Goal: Information Seeking & Learning: Learn about a topic

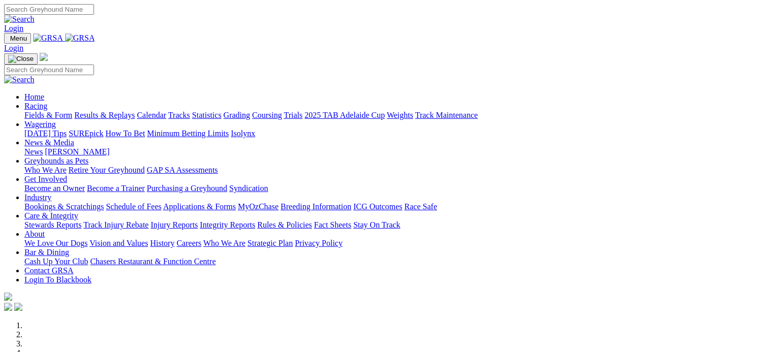
click at [135, 111] on link "Results & Replays" at bounding box center [104, 115] width 60 height 9
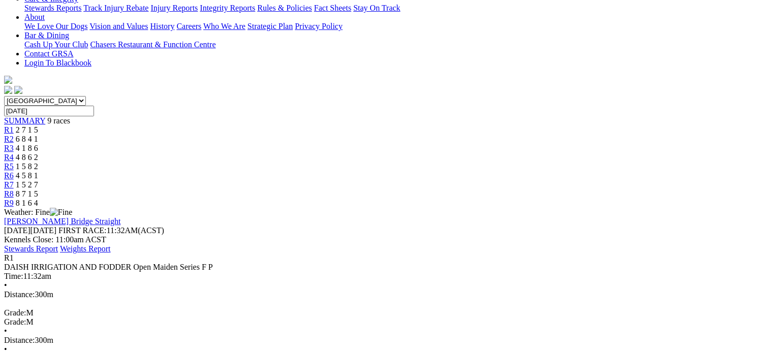
scroll to position [236, 0]
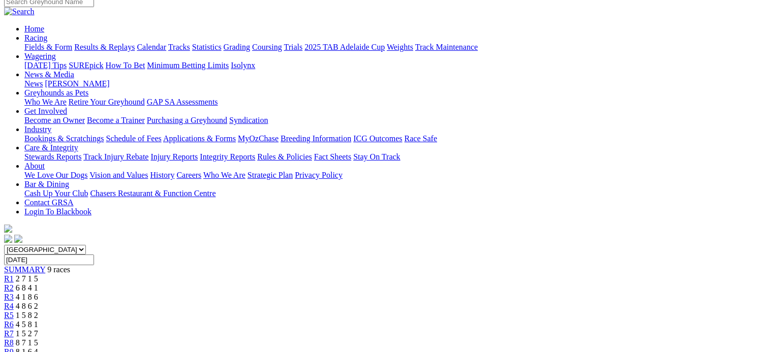
scroll to position [87, 0]
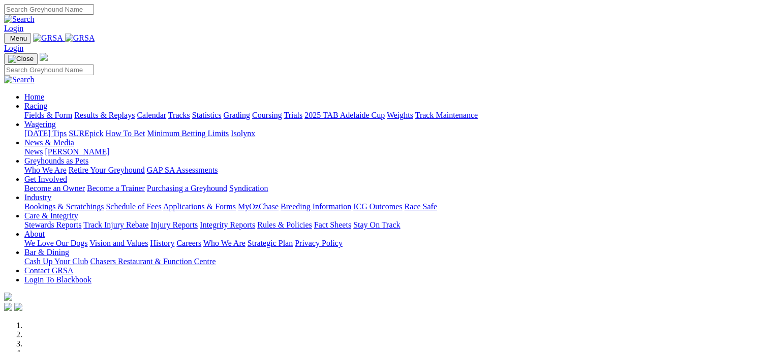
click at [133, 111] on link "Results & Replays" at bounding box center [104, 115] width 60 height 9
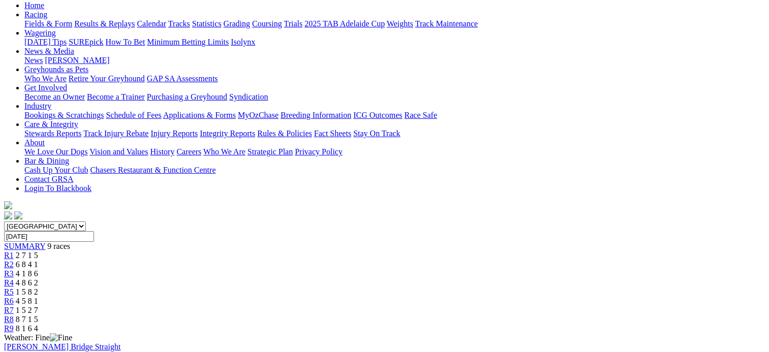
scroll to position [112, 0]
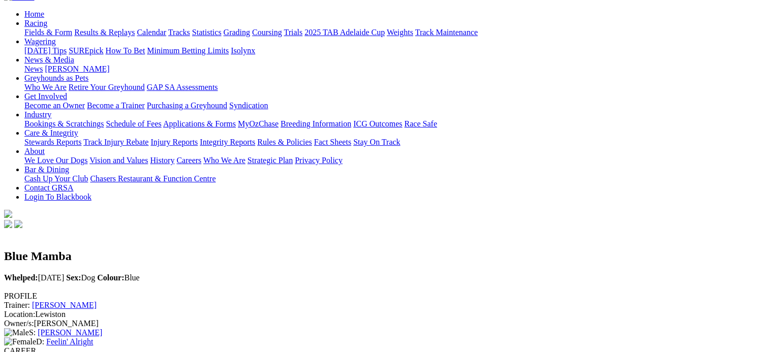
scroll to position [96, 0]
